Goal: Task Accomplishment & Management: Manage account settings

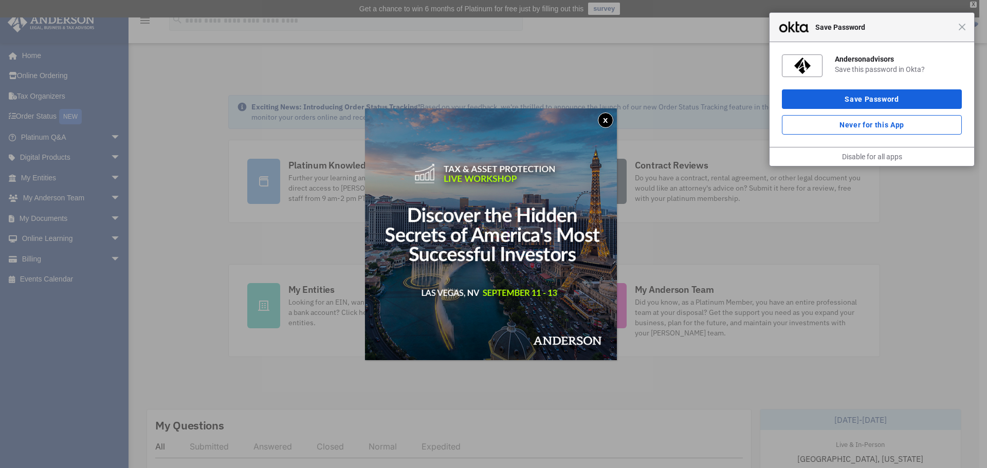
click at [612, 115] on button "x" at bounding box center [605, 120] width 15 height 15
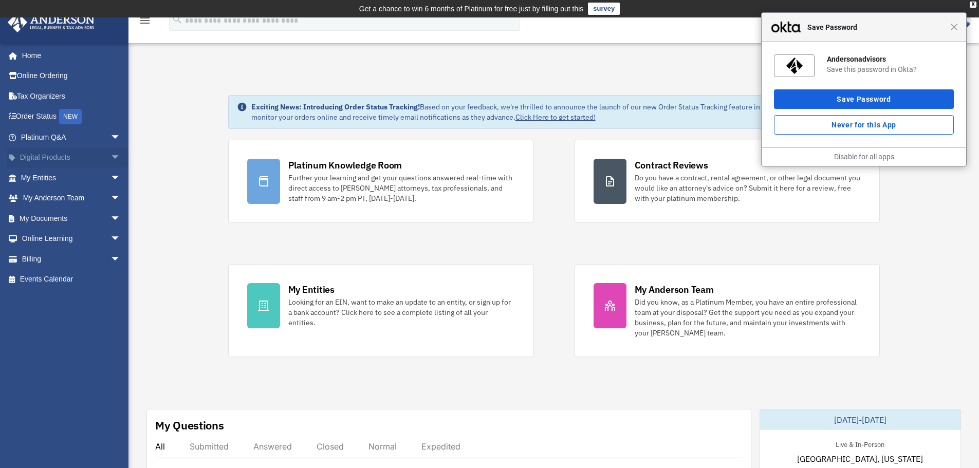
click at [111, 159] on span "arrow_drop_down" at bounding box center [121, 158] width 21 height 21
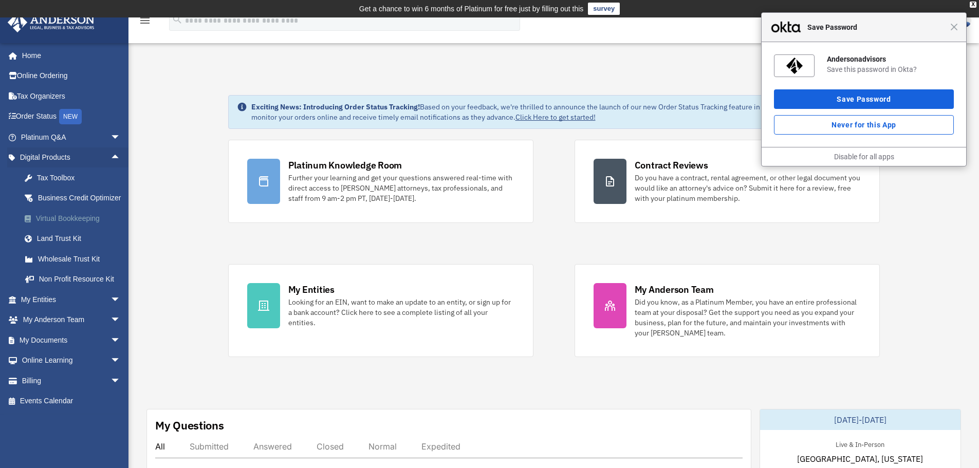
click at [76, 225] on div "Virtual Bookkeeping" at bounding box center [79, 218] width 87 height 13
click at [955, 29] on span "Close" at bounding box center [955, 27] width 8 height 8
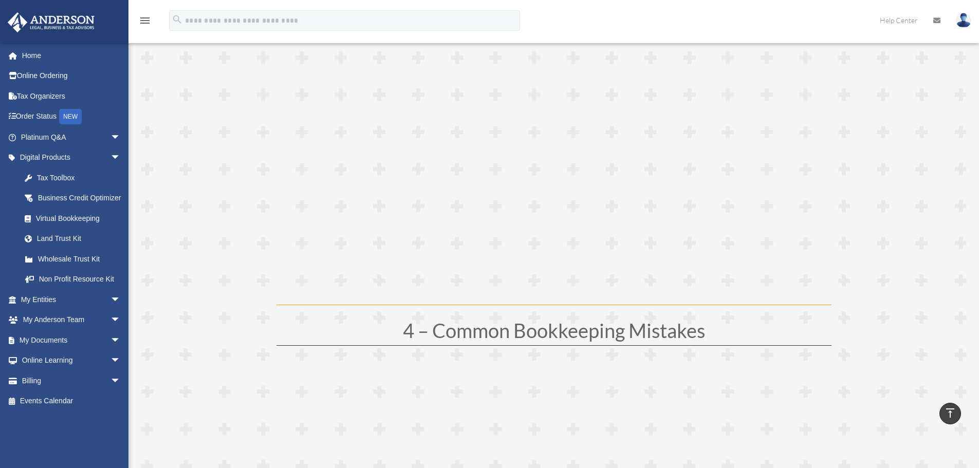
scroll to position [789, 0]
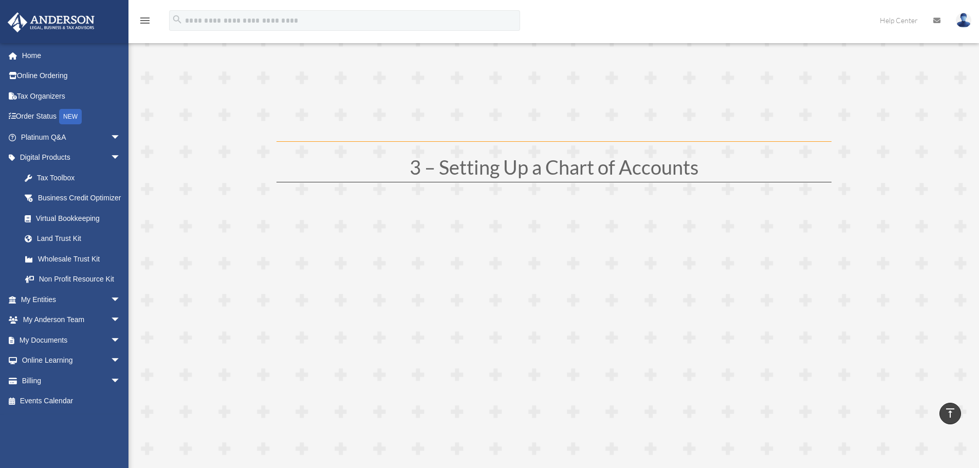
click at [957, 16] on img at bounding box center [963, 20] width 15 height 15
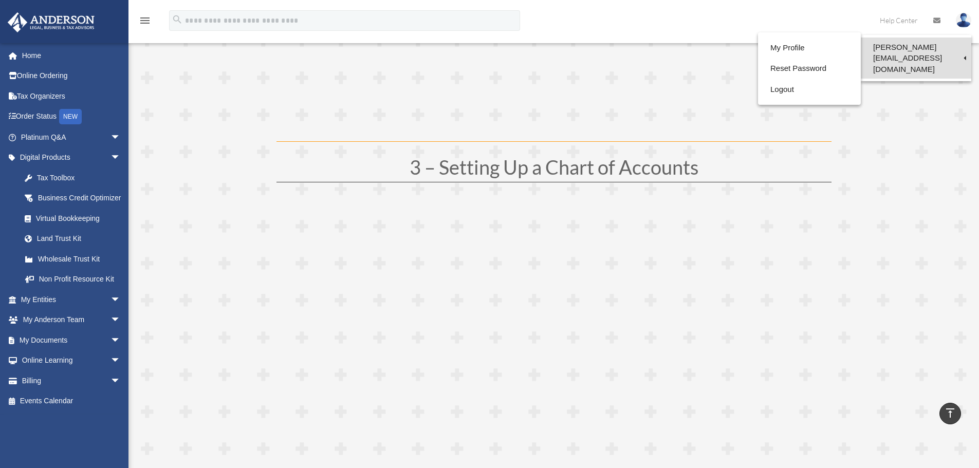
click at [926, 47] on link "[PERSON_NAME][EMAIL_ADDRESS][DOMAIN_NAME]" at bounding box center [916, 58] width 111 height 41
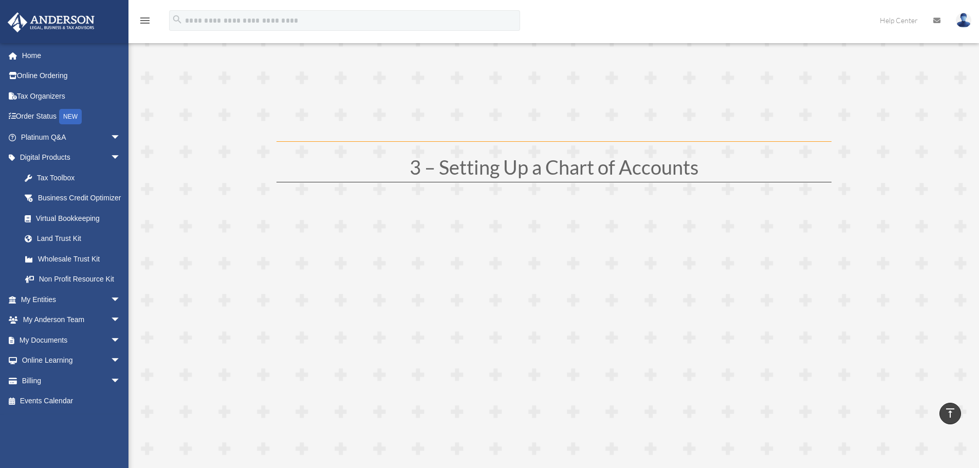
click at [964, 17] on img at bounding box center [963, 20] width 15 height 15
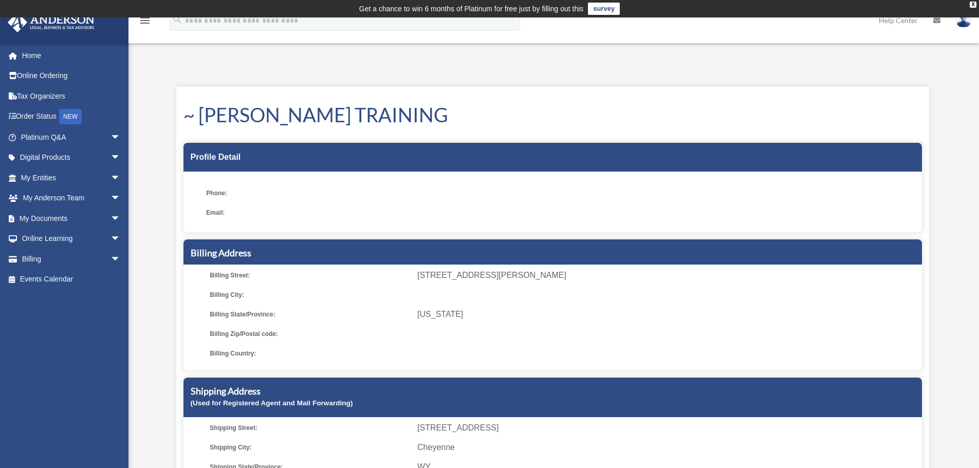
click at [970, 25] on img at bounding box center [963, 20] width 15 height 15
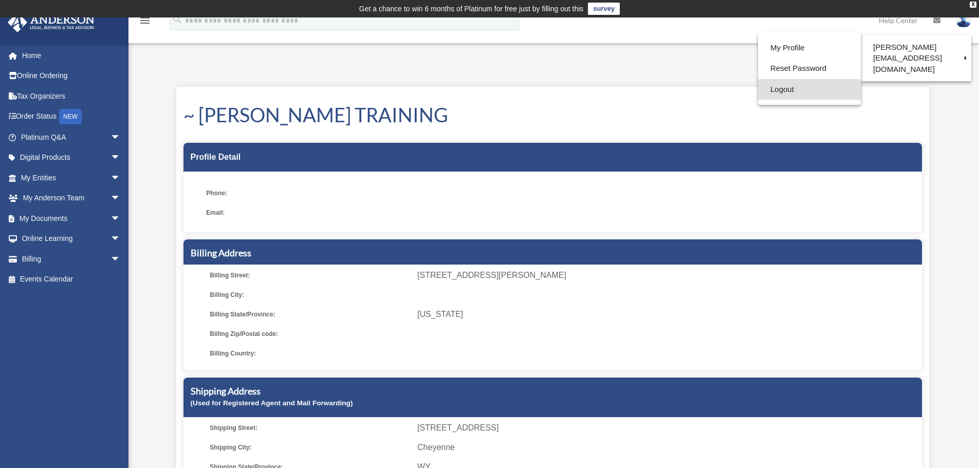
click at [758, 93] on link "Logout" at bounding box center [809, 89] width 103 height 21
